Goal: Transaction & Acquisition: Purchase product/service

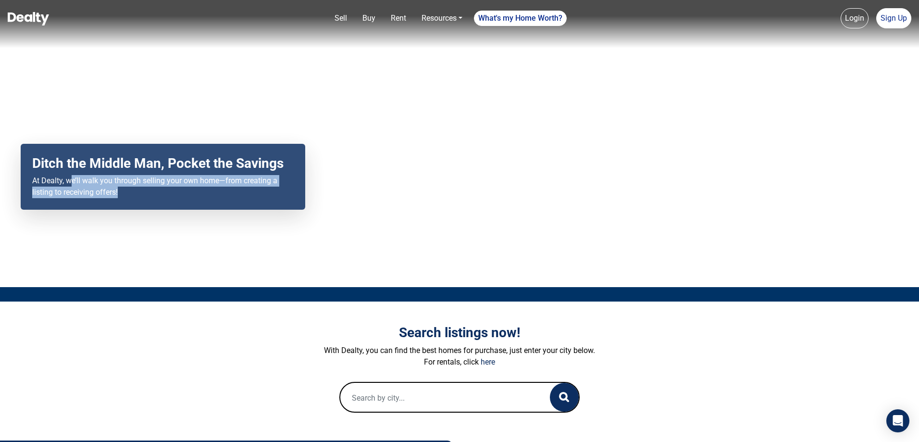
drag, startPoint x: 69, startPoint y: 182, endPoint x: 277, endPoint y: 196, distance: 208.6
click at [277, 196] on p "At Dealty, we’ll walk you through selling your own home—from creating a listing…" at bounding box center [162, 186] width 261 height 23
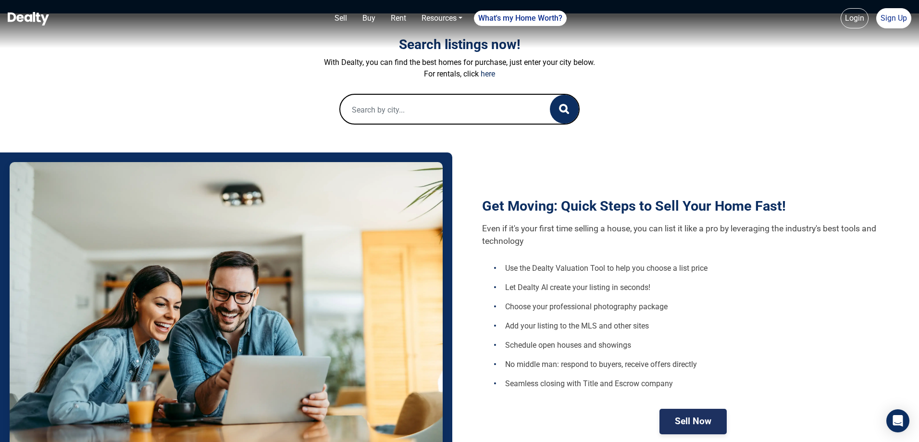
scroll to position [288, 0]
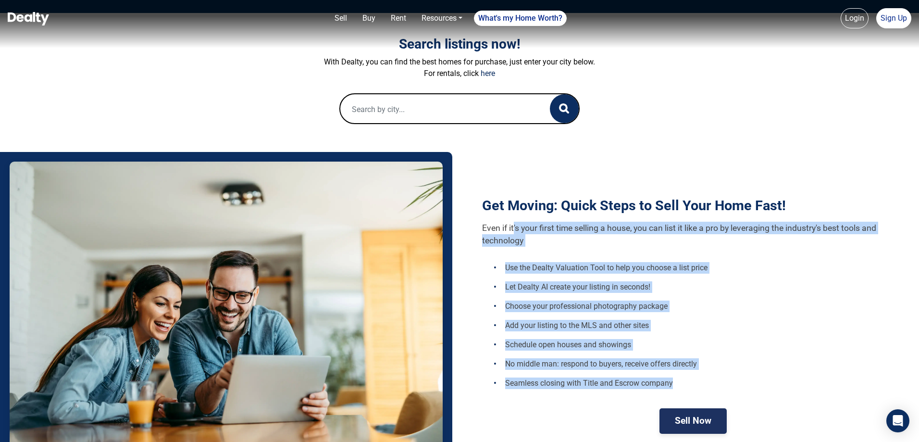
drag, startPoint x: 513, startPoint y: 224, endPoint x: 698, endPoint y: 379, distance: 241.6
click at [698, 379] on div "Get Moving: Quick Steps to Sell Your Home Fast! Even if it's your first time se…" at bounding box center [693, 305] width 452 height 286
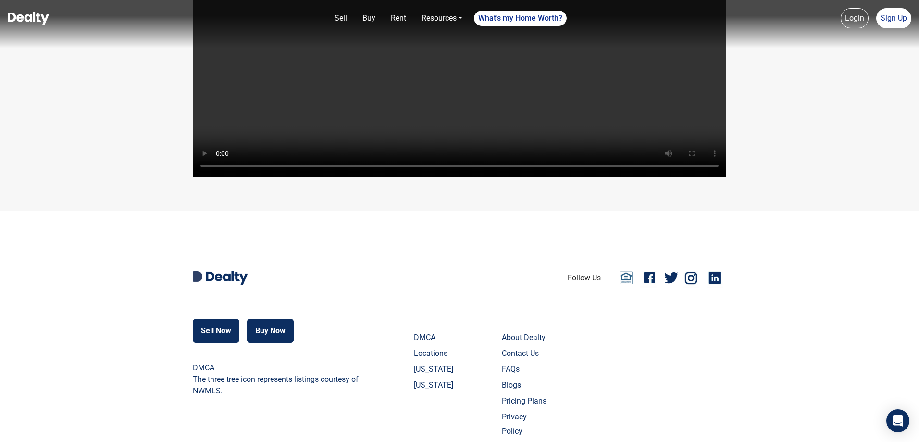
scroll to position [2286, 0]
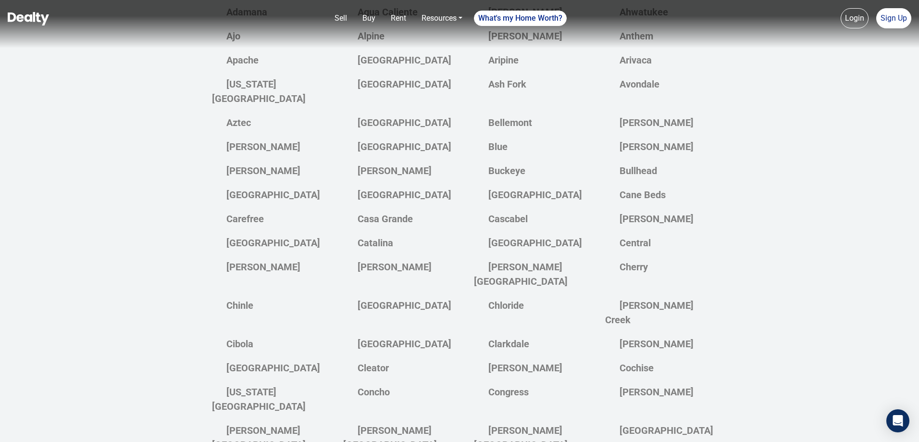
scroll to position [433, 0]
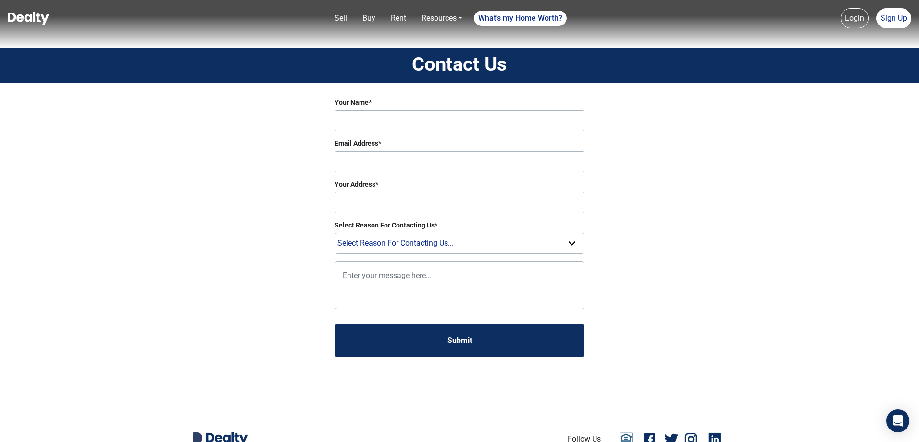
scroll to position [252, 0]
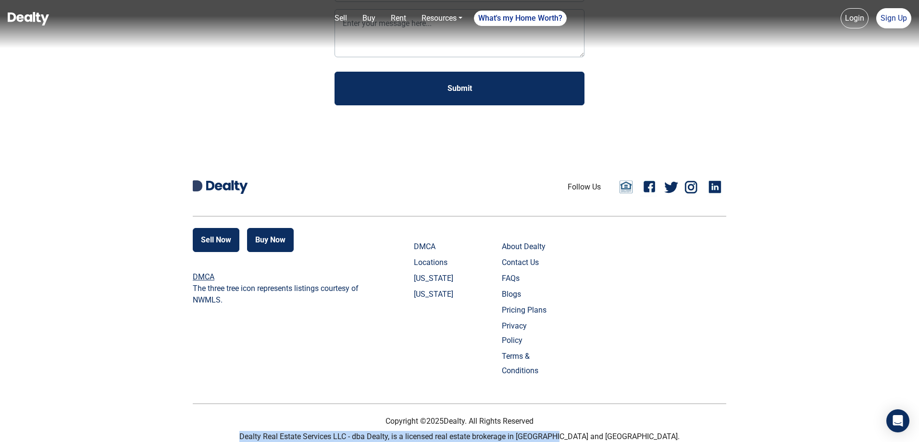
drag, startPoint x: 299, startPoint y: 422, endPoint x: 625, endPoint y: 422, distance: 326.3
click at [625, 431] on p "Dealty Real Estate Services LLC - dba Dealty, is a licensed real estate brokera…" at bounding box center [459, 437] width 533 height 12
copy p "Dealty Real Estate Services LLC - dba Dealty, is a licensed real estate brokera…"
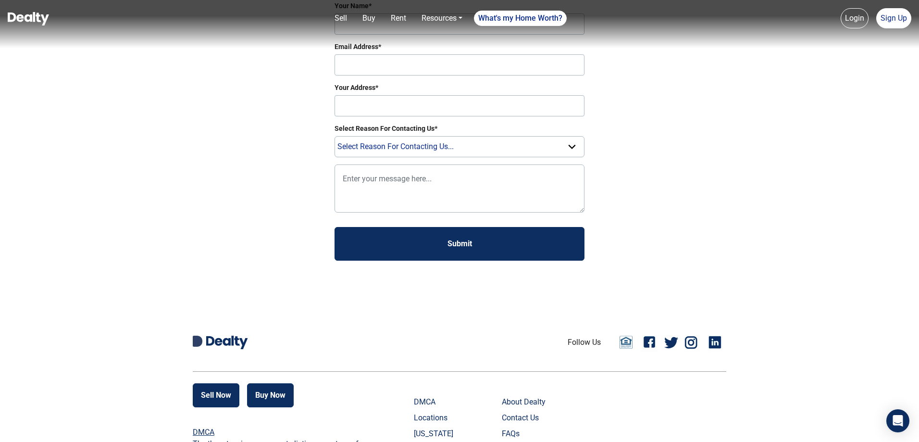
scroll to position [0, 0]
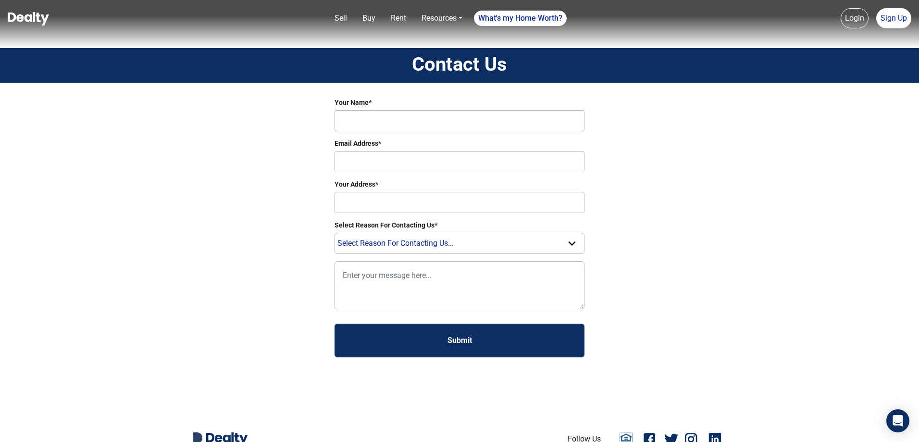
click at [348, 23] on link "Sell" at bounding box center [341, 18] width 20 height 19
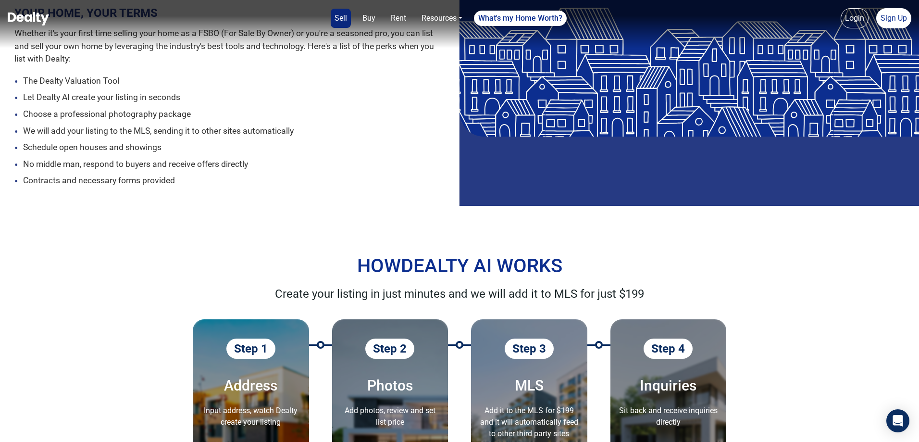
scroll to position [48, 0]
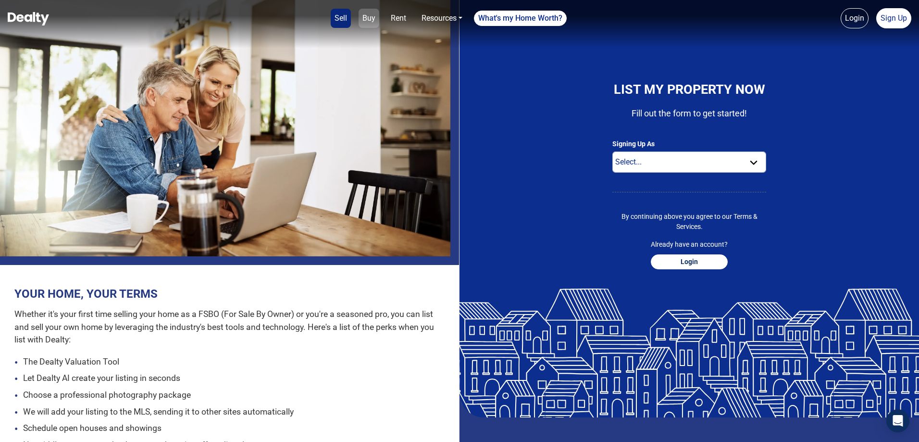
click at [366, 17] on link "Buy" at bounding box center [369, 18] width 21 height 19
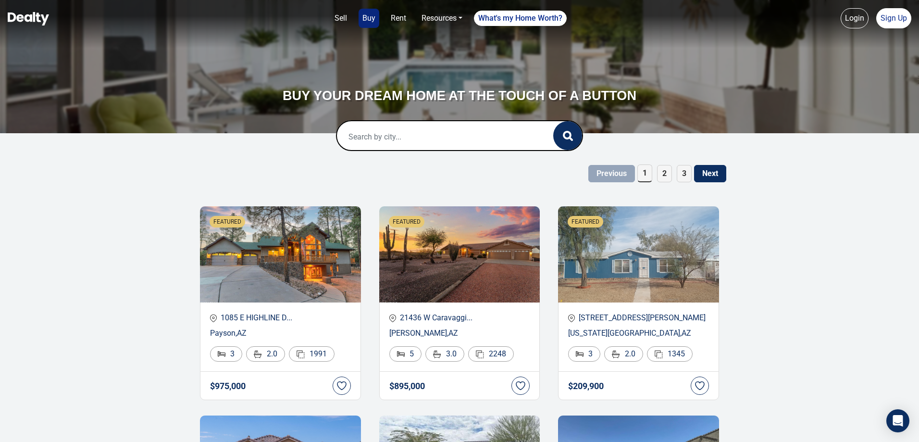
click at [493, 138] on input "text" at bounding box center [435, 136] width 197 height 31
click at [450, 169] on div "Bellevue, WA, USA" at bounding box center [460, 174] width 230 height 31
type input "Bellevue, WA, USA"
click at [566, 133] on icon "button" at bounding box center [568, 136] width 10 height 10
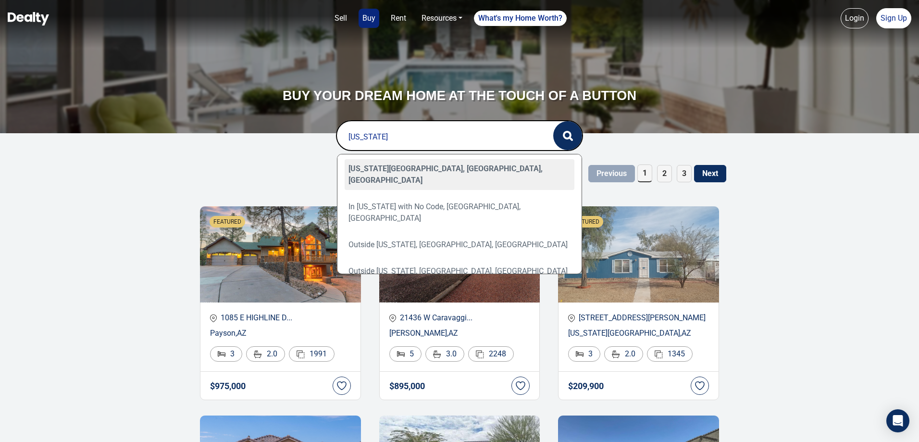
click at [462, 166] on div "Arizona City, AZ, USA" at bounding box center [460, 174] width 230 height 31
type input "Arizona City, AZ, USA"
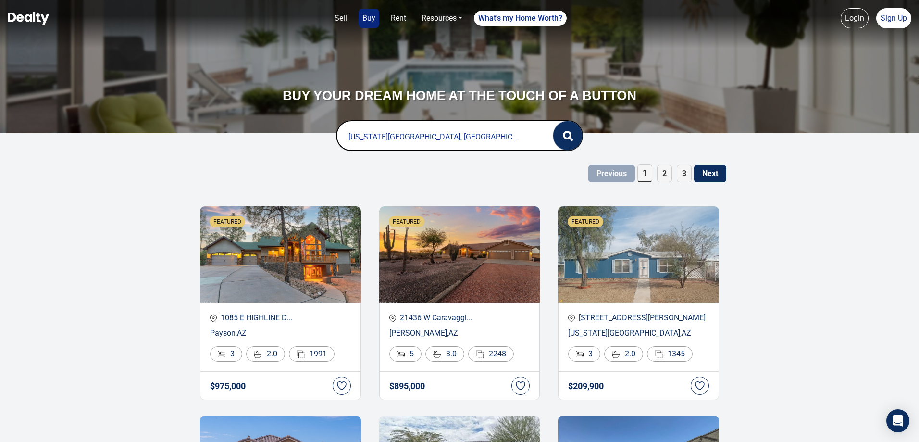
click at [565, 138] on circle "button" at bounding box center [567, 135] width 7 height 7
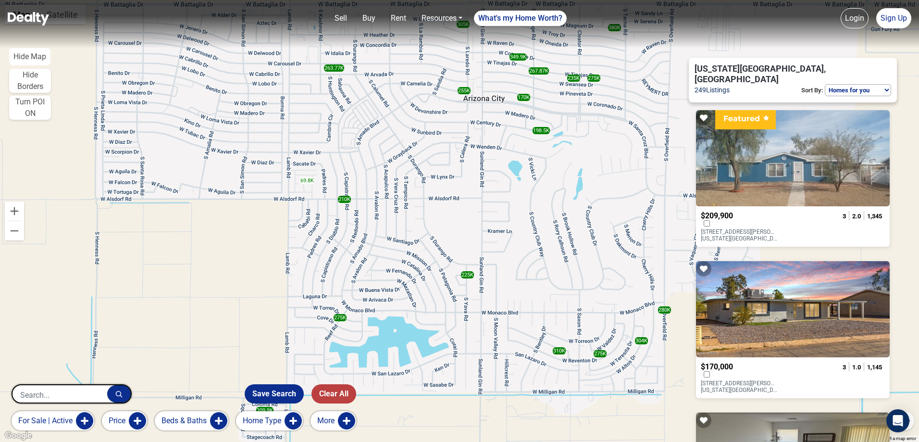
click at [308, 183] on div "69.8K" at bounding box center [307, 180] width 14 height 7
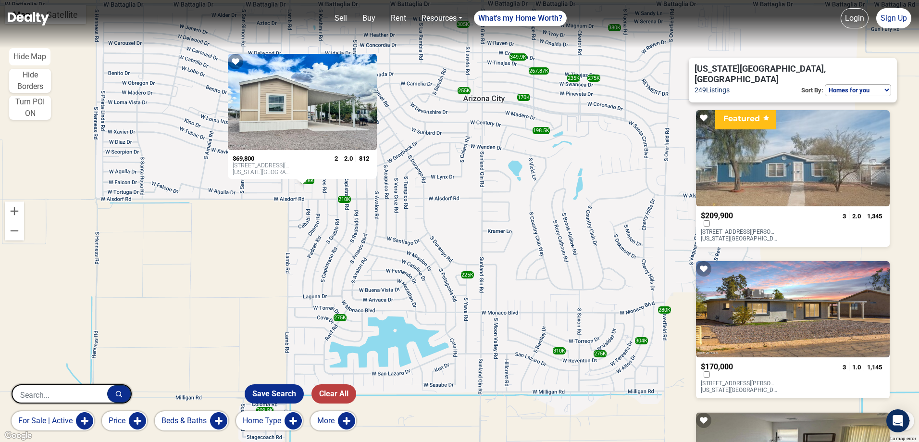
click at [463, 92] on div "255K" at bounding box center [464, 90] width 13 height 7
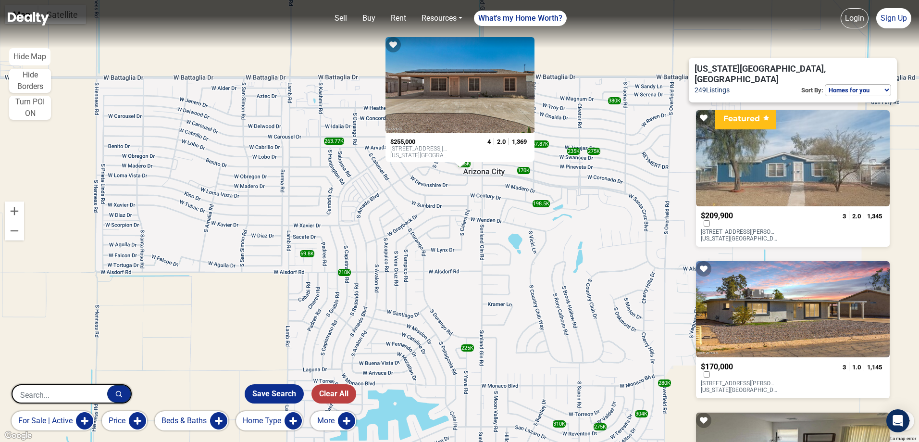
click at [463, 92] on div at bounding box center [459, 85] width 149 height 96
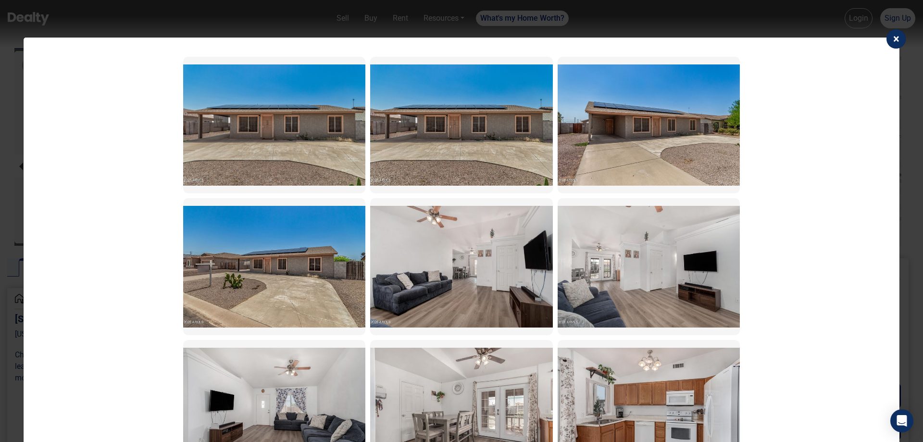
click at [893, 44] on span "×" at bounding box center [896, 38] width 6 height 13
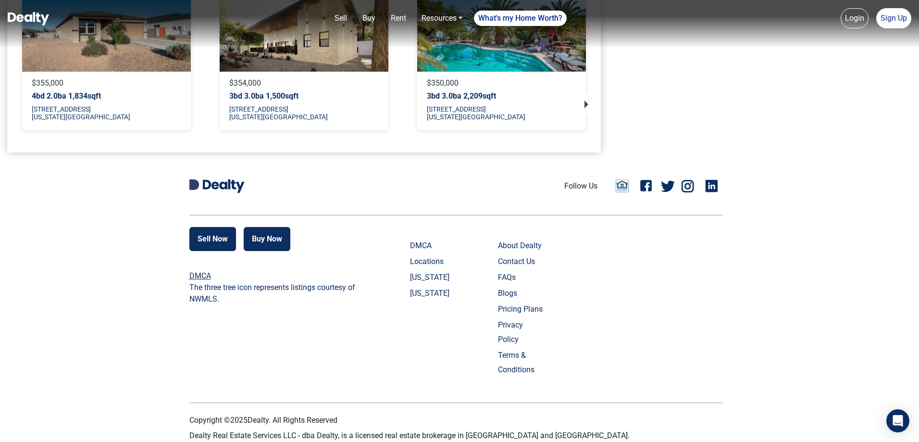
scroll to position [426, 0]
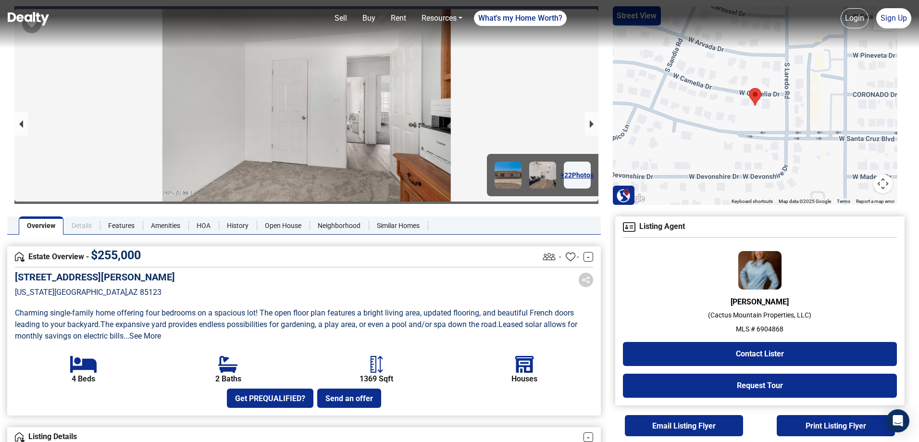
click at [70, 222] on link "Details" at bounding box center [81, 225] width 37 height 18
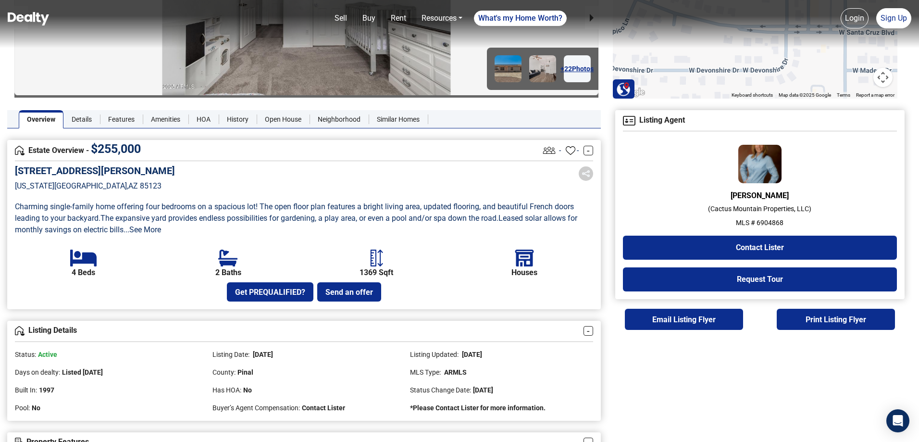
scroll to position [138, 0]
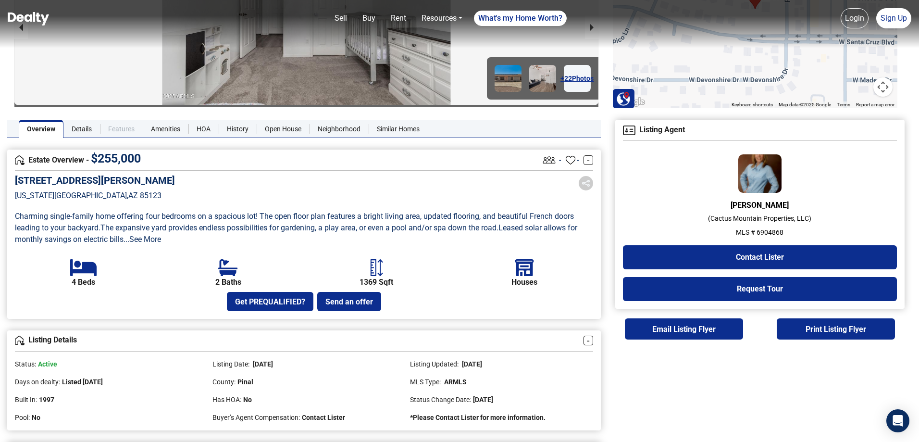
click at [121, 134] on link "Features" at bounding box center [121, 129] width 43 height 18
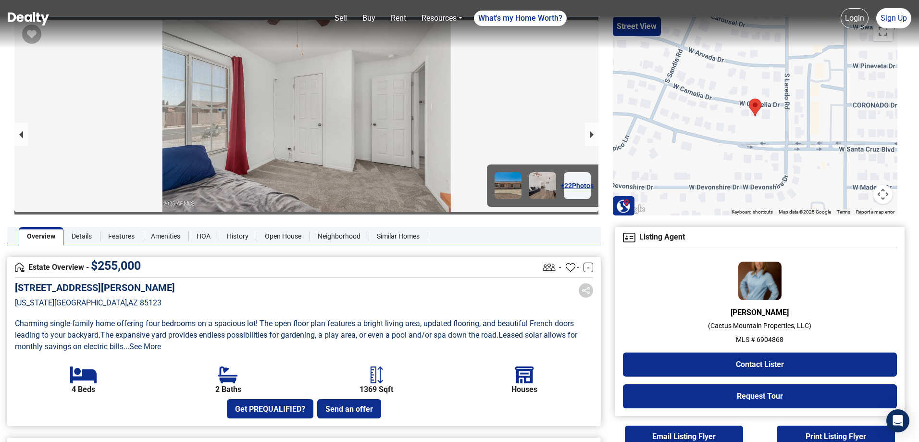
scroll to position [0, 0]
